Goal: Information Seeking & Learning: Learn about a topic

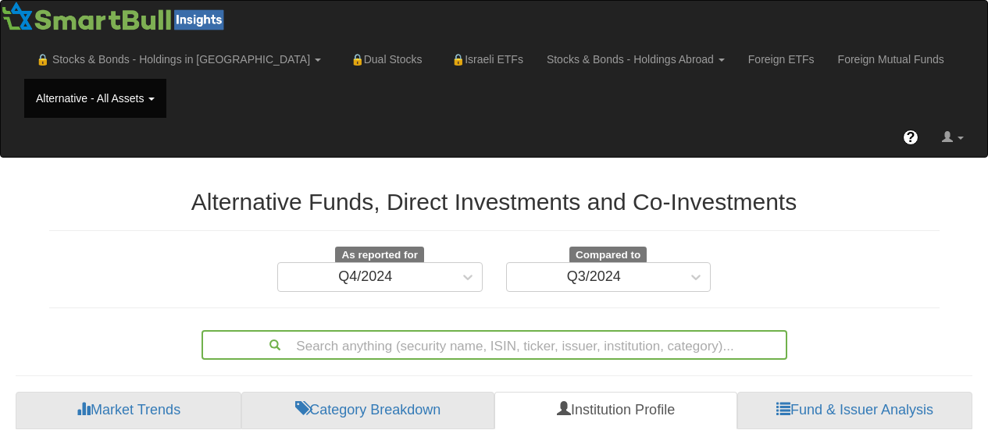
scroll to position [32, 928]
click at [736, 66] on link "Foreign ETFs" at bounding box center [781, 59] width 90 height 39
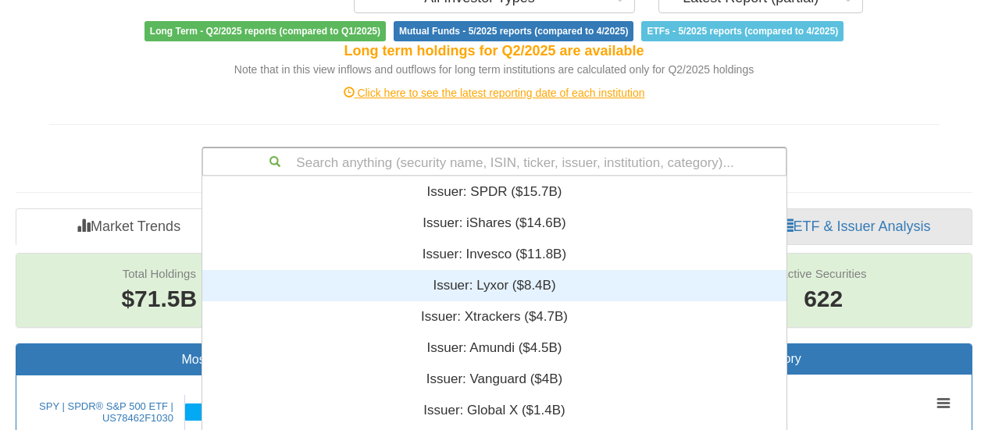
click at [434, 158] on div "Search anything (security name, ISIN, ticker, issuer, institution, category)...…" at bounding box center [494, 162] width 586 height 30
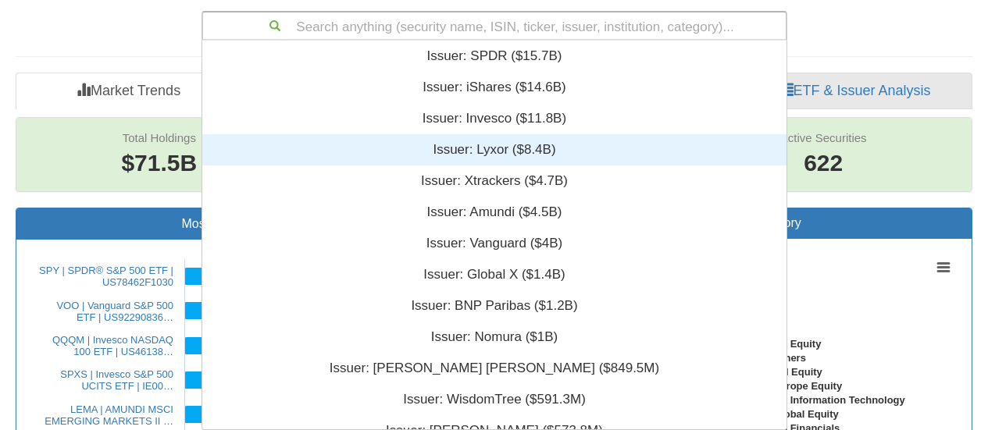
scroll to position [377, 572]
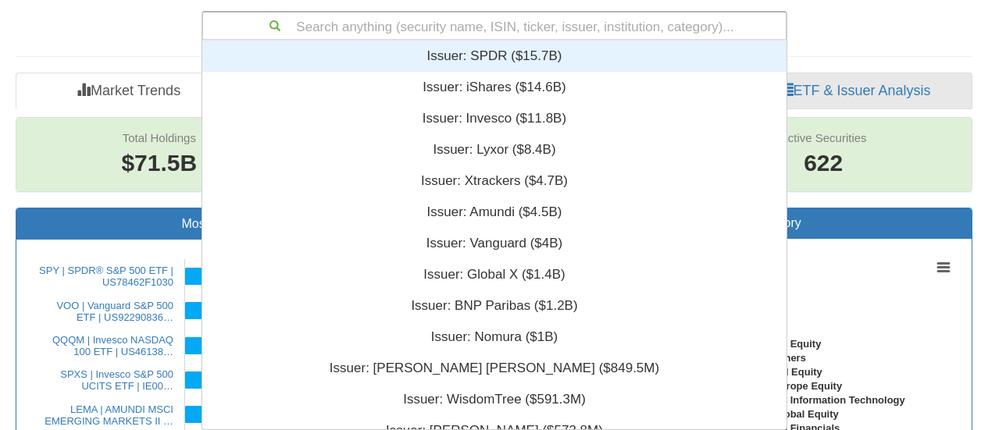
paste input "iShares US Consumer Discretionary"
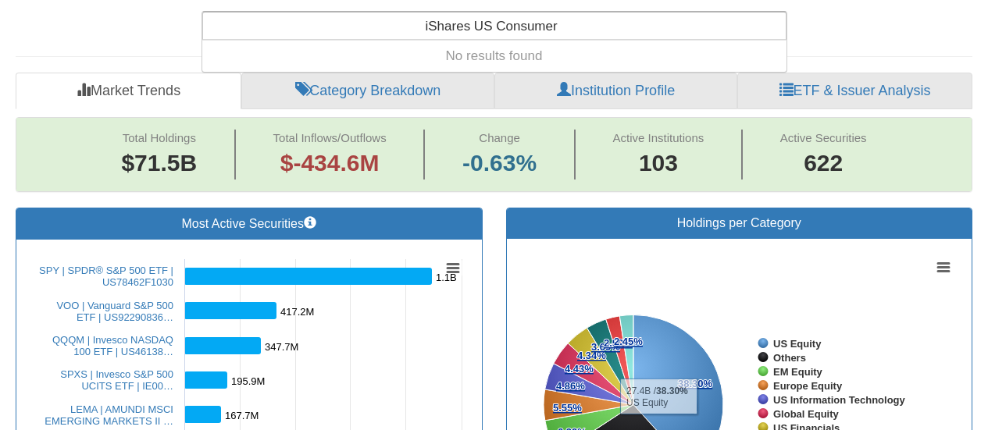
type input "iShares US Consumer"
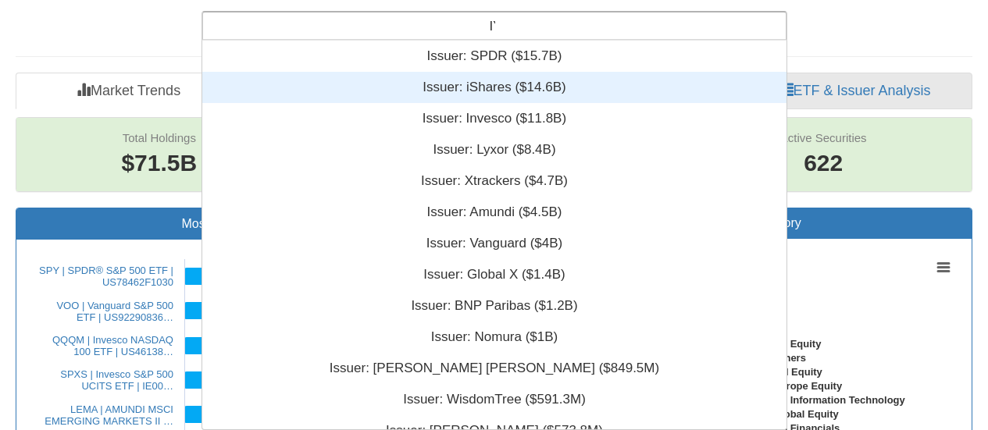
scroll to position [12, 12]
type input "IYC"
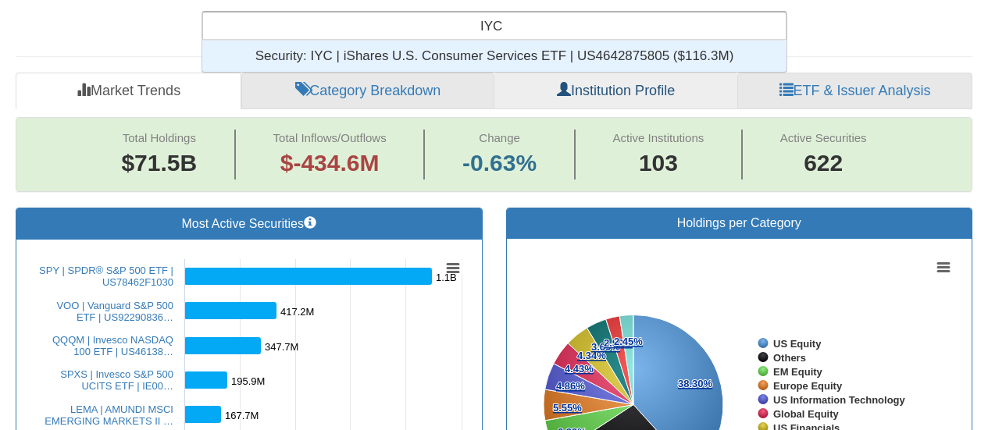
scroll to position [20, 572]
click at [561, 44] on div "Security: ‎IYC | iShares U.S. Consumer Services ETF | US4642875805 ‎($116.3M)‏" at bounding box center [494, 56] width 584 height 31
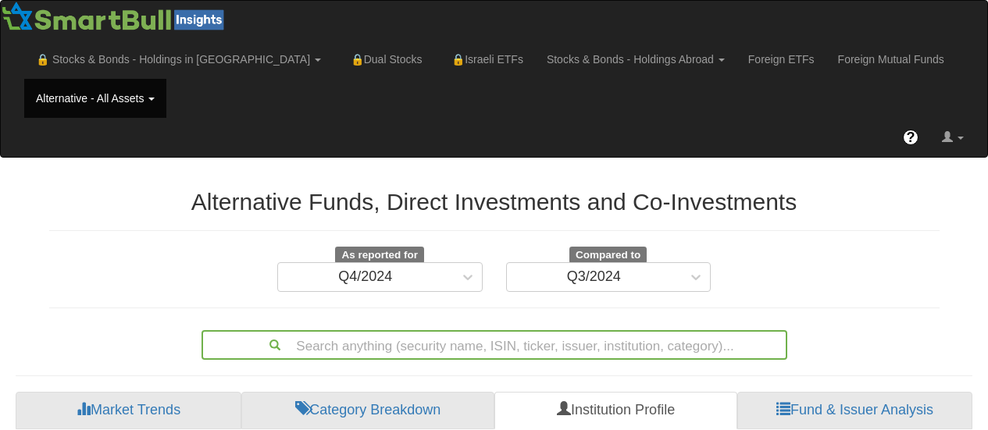
scroll to position [32, 928]
